Goal: Information Seeking & Learning: Compare options

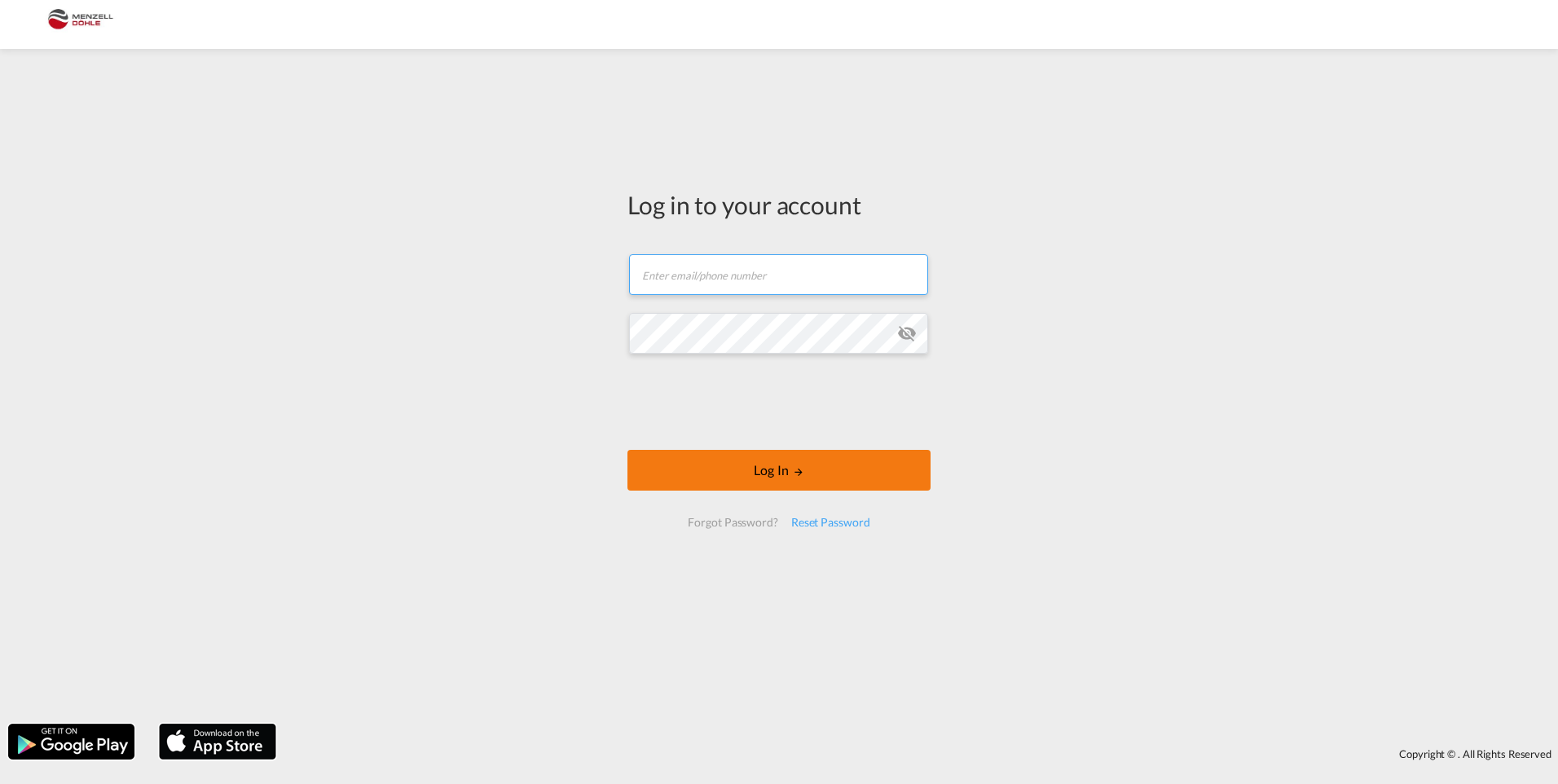
type input "[EMAIL_ADDRESS][DOMAIN_NAME]"
click at [864, 354] on button "Log In" at bounding box center [779, 470] width 303 height 41
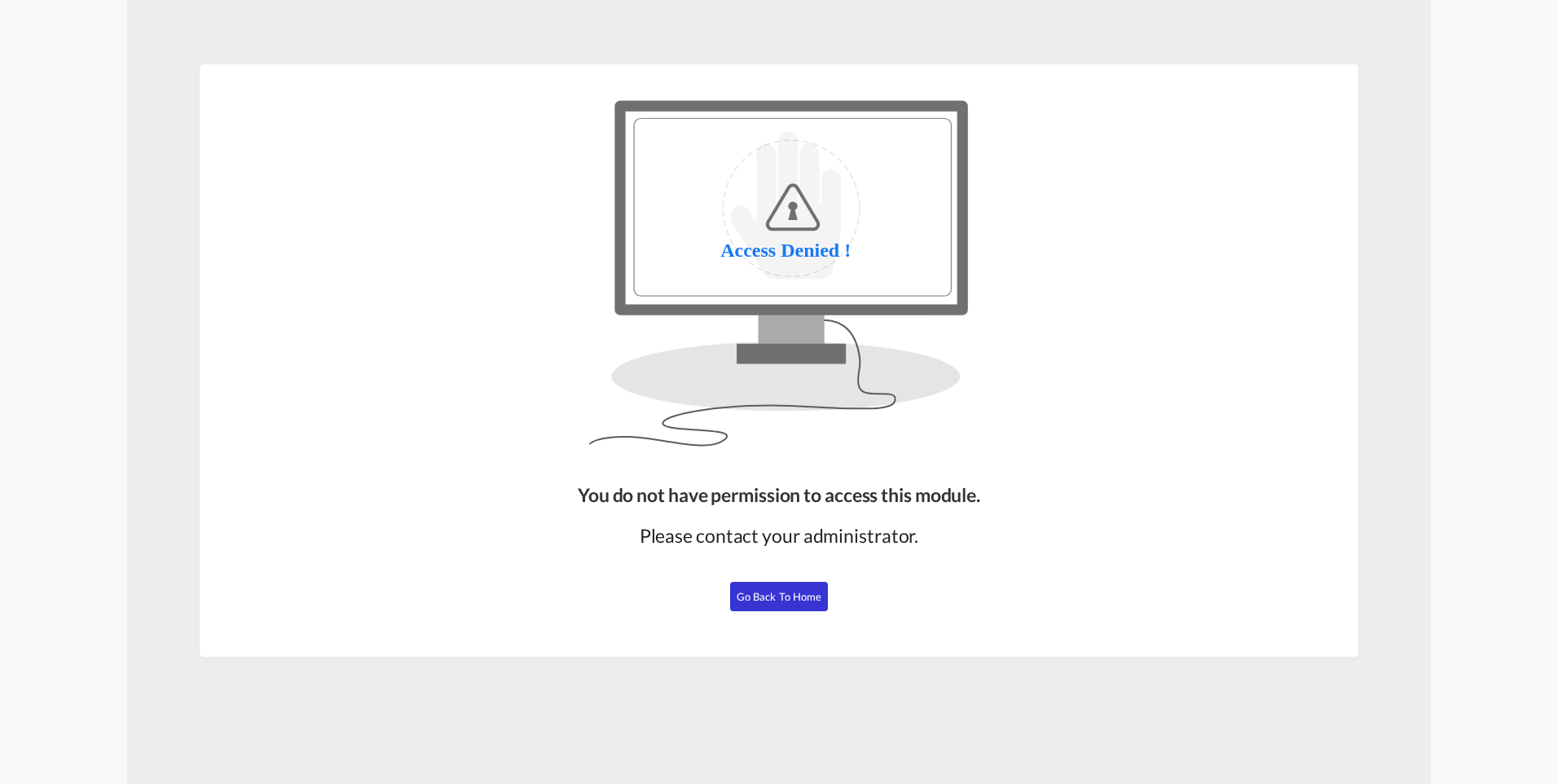
click at [764, 592] on span "Go Back to Home" at bounding box center [780, 596] width 86 height 13
